Goal: Task Accomplishment & Management: Use online tool/utility

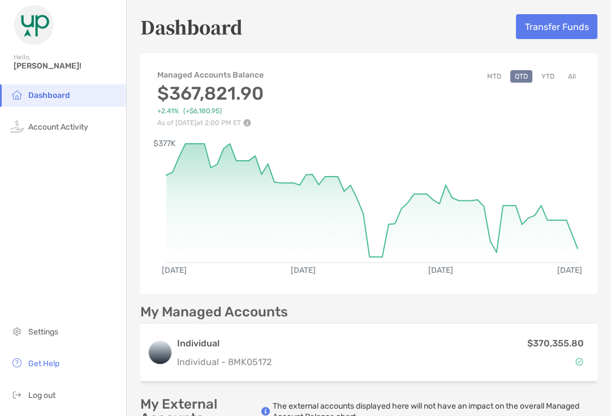
click at [566, 31] on button "Transfer Funds" at bounding box center [556, 26] width 81 height 25
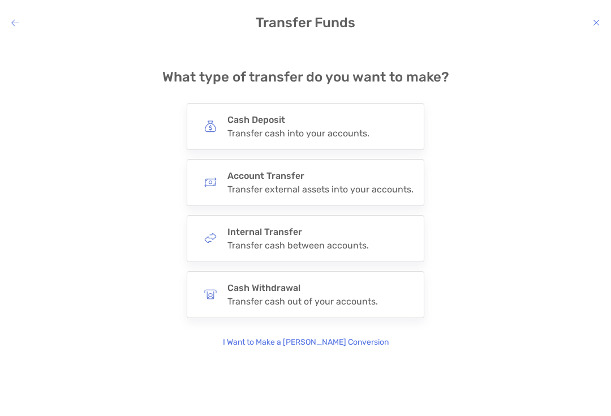
click at [291, 287] on h4 "Cash Withdrawal" at bounding box center [302, 287] width 151 height 11
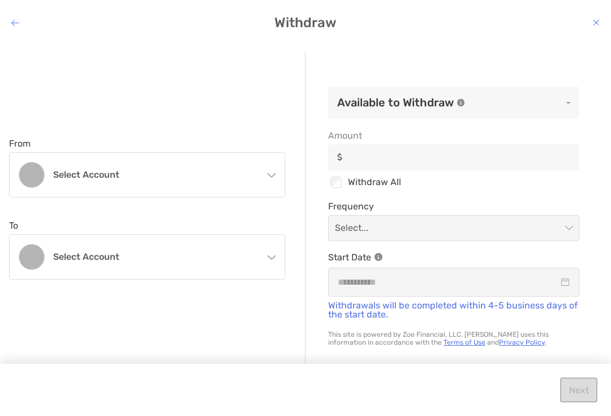
click at [255, 173] on h4 "Select account" at bounding box center [157, 174] width 208 height 11
click at [224, 223] on p "Individual 8MK05172 - [PERSON_NAME]" at bounding box center [162, 228] width 218 height 14
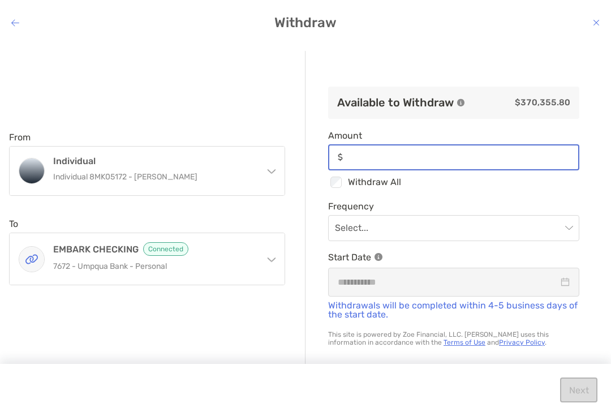
click at [367, 156] on input "Amount" at bounding box center [462, 157] width 231 height 10
click at [571, 222] on span "modal" at bounding box center [454, 228] width 238 height 25
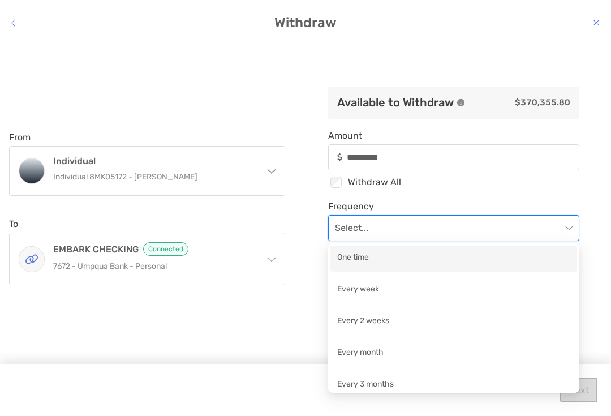
click at [488, 256] on div "One time" at bounding box center [453, 258] width 233 height 14
type input "*********"
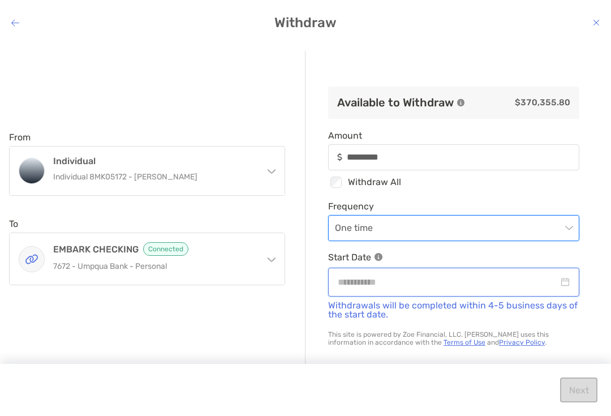
click at [552, 278] on input "modal" at bounding box center [448, 282] width 221 height 14
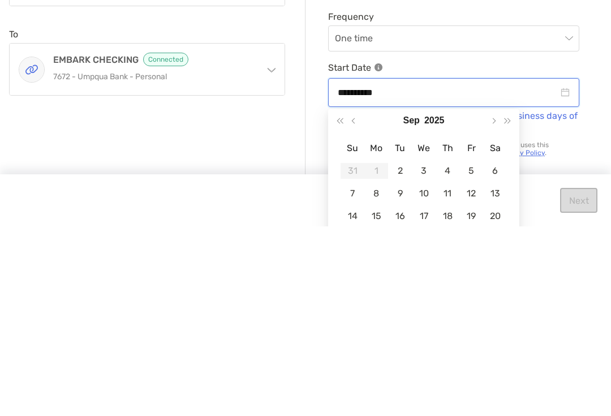
type input "**********"
click at [403, 352] on div "2" at bounding box center [400, 360] width 16 height 16
type input "*********"
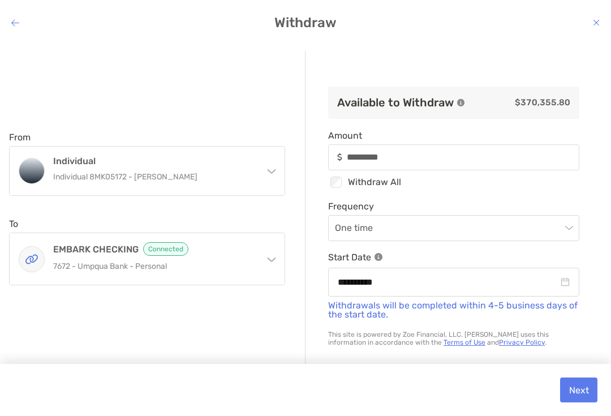
click at [577, 389] on button "Next" at bounding box center [578, 389] width 37 height 25
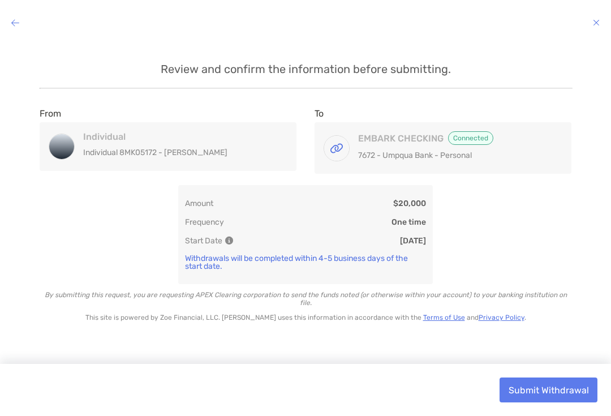
click at [566, 390] on button "Submit Withdrawal" at bounding box center [549, 389] width 98 height 25
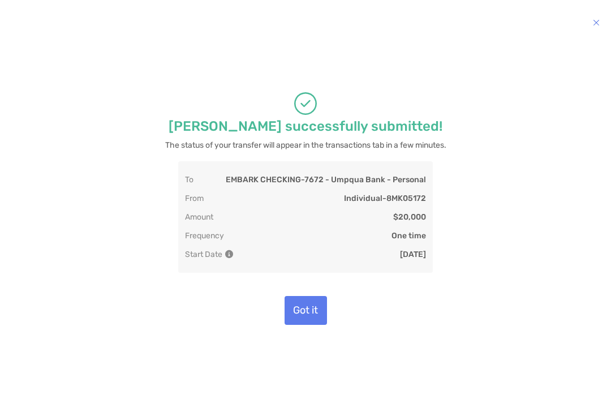
click at [306, 309] on button "Got it" at bounding box center [306, 310] width 42 height 29
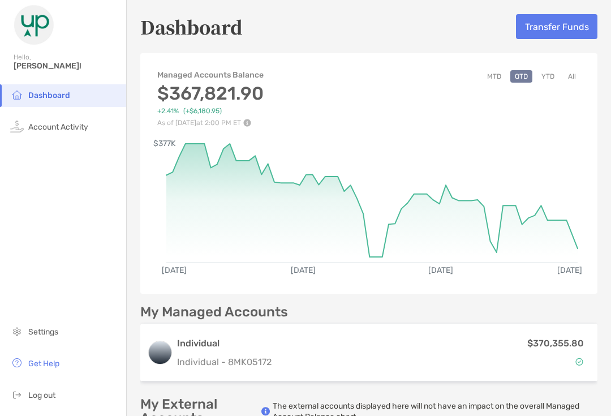
click at [65, 407] on li "Log out" at bounding box center [63, 395] width 126 height 23
